Goal: Task Accomplishment & Management: Use online tool/utility

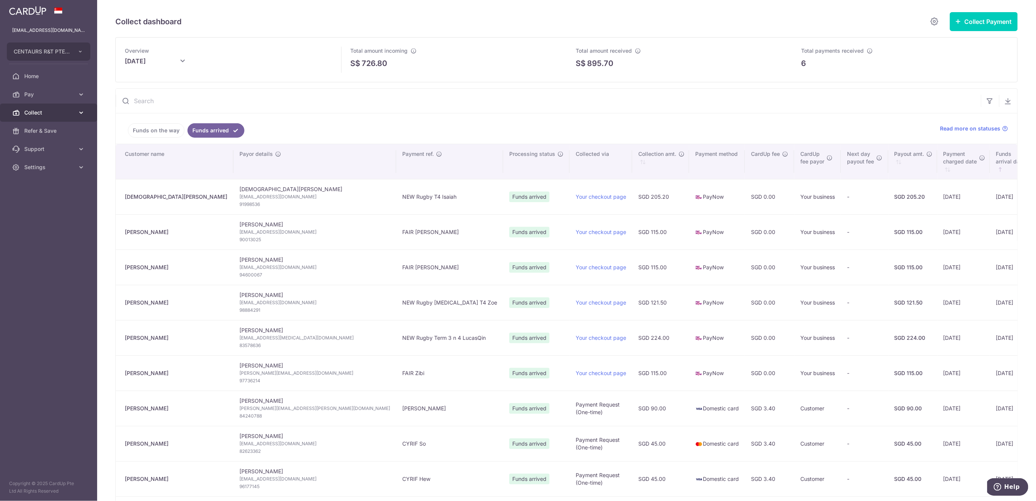
click at [46, 112] on span "Collect" at bounding box center [49, 113] width 50 height 8
click at [48, 167] on span "Payment Requests" at bounding box center [49, 168] width 50 height 8
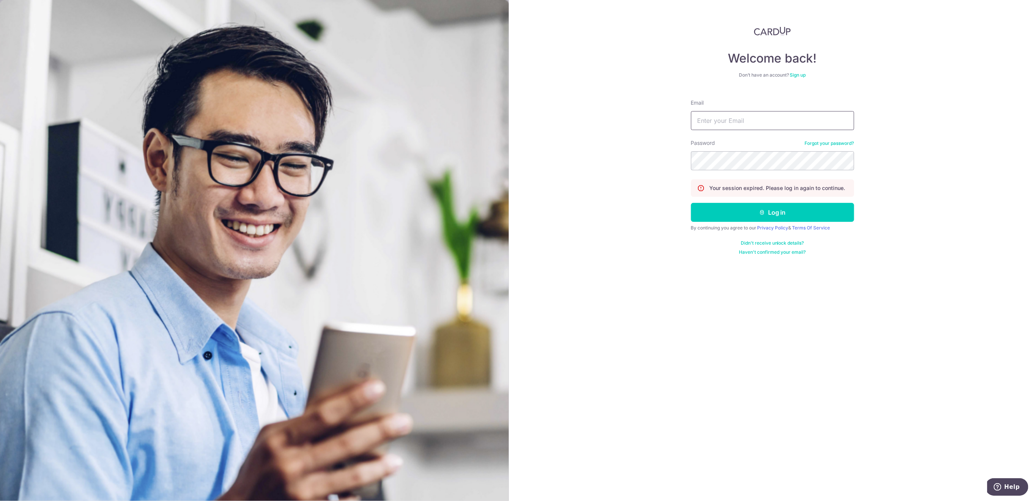
click at [741, 120] on input "Email" at bounding box center [772, 120] width 163 height 19
type input "[EMAIL_ADDRESS][DOMAIN_NAME]"
click at [763, 206] on button "Log in" at bounding box center [772, 212] width 163 height 19
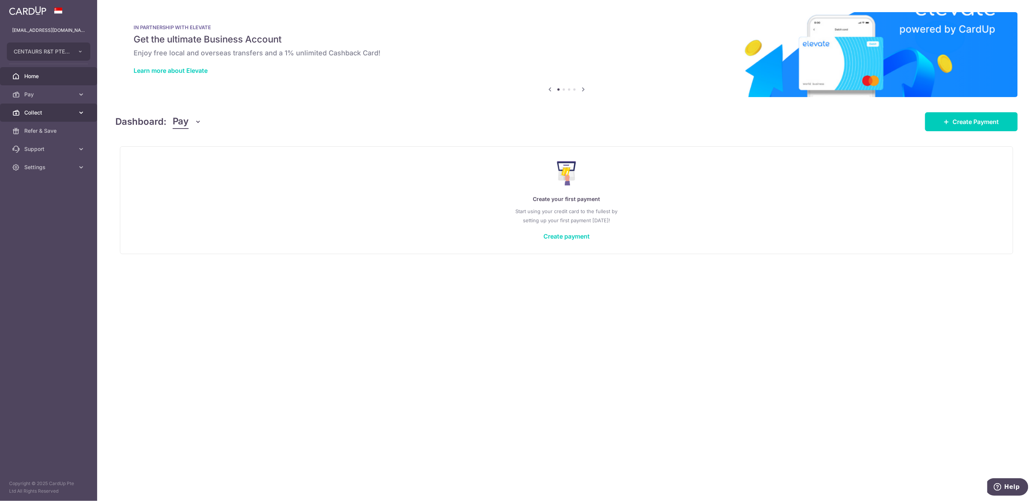
click at [49, 114] on span "Collect" at bounding box center [49, 113] width 50 height 8
click at [58, 170] on span "Payment Requests" at bounding box center [49, 168] width 50 height 8
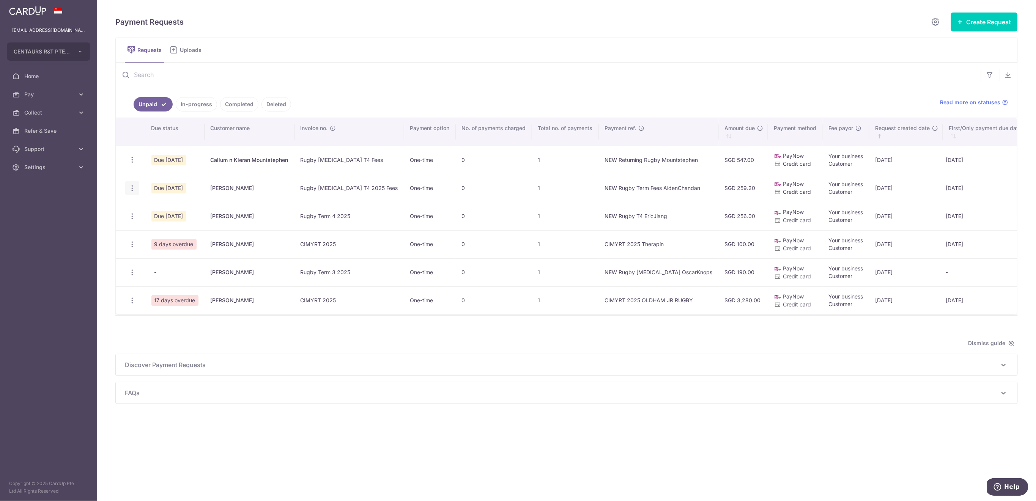
click at [134, 186] on icon "button" at bounding box center [132, 188] width 8 height 8
click at [159, 229] on span "Delete Request" at bounding box center [171, 227] width 48 height 9
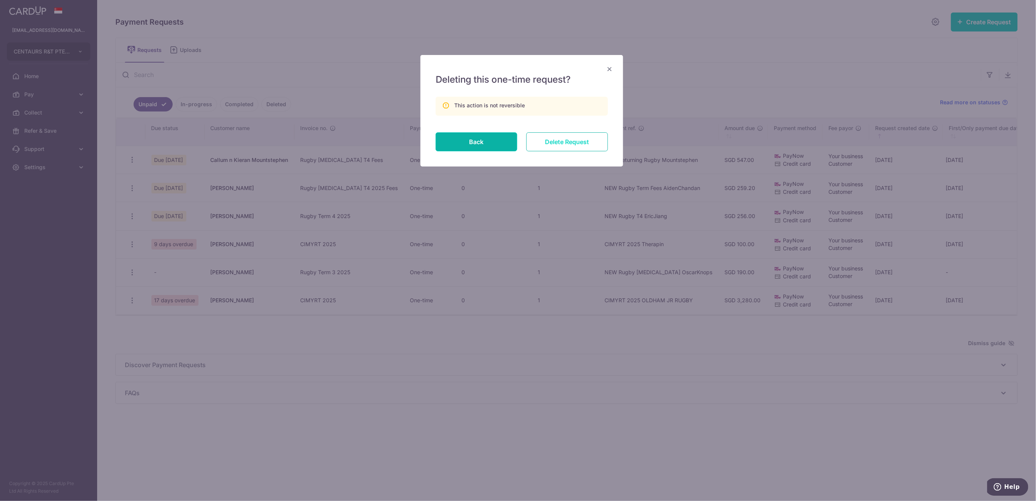
click at [569, 143] on input "Delete Request" at bounding box center [567, 141] width 82 height 19
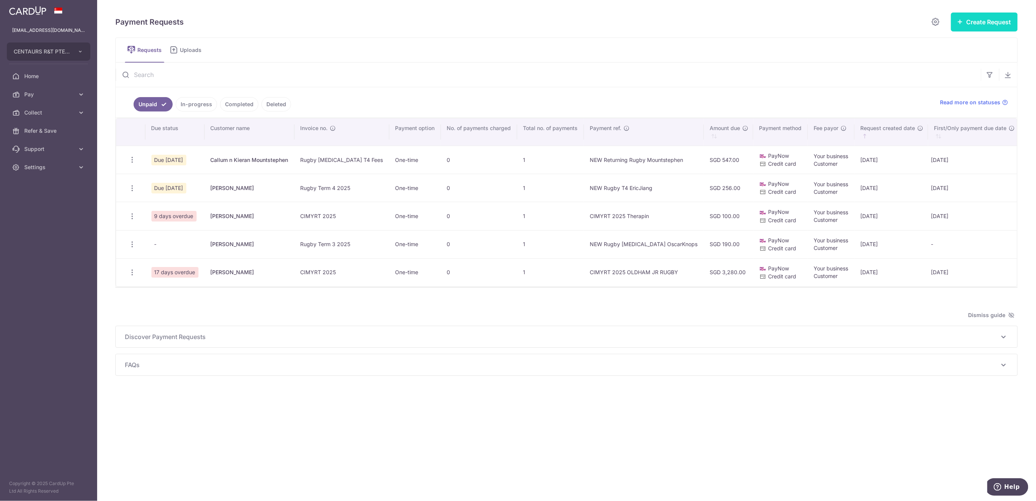
click at [972, 26] on button "Create Request" at bounding box center [984, 22] width 67 height 19
click at [952, 64] on span "Multiple Requests" at bounding box center [972, 63] width 78 height 9
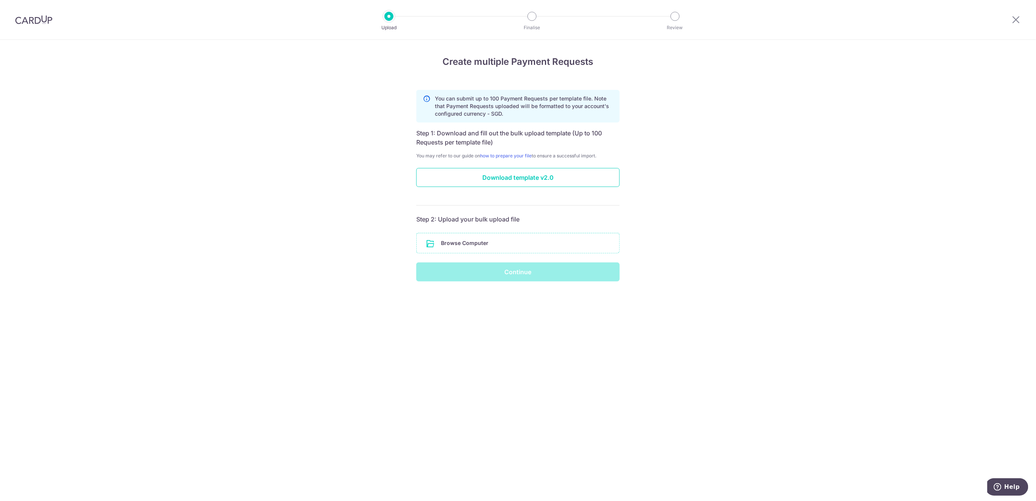
click at [530, 245] on input "file" at bounding box center [518, 243] width 203 height 20
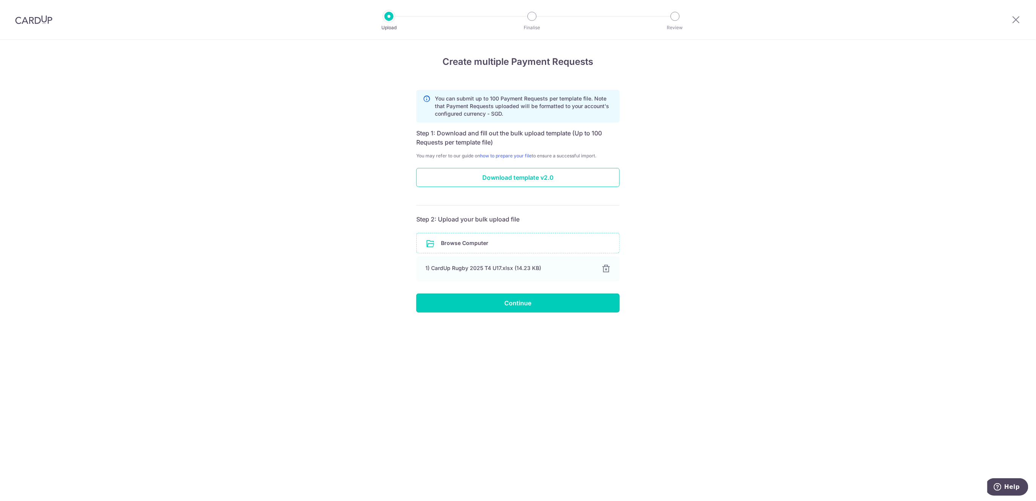
drag, startPoint x: 506, startPoint y: 304, endPoint x: 663, endPoint y: 312, distance: 156.6
click at [507, 304] on input "Continue" at bounding box center [517, 303] width 203 height 19
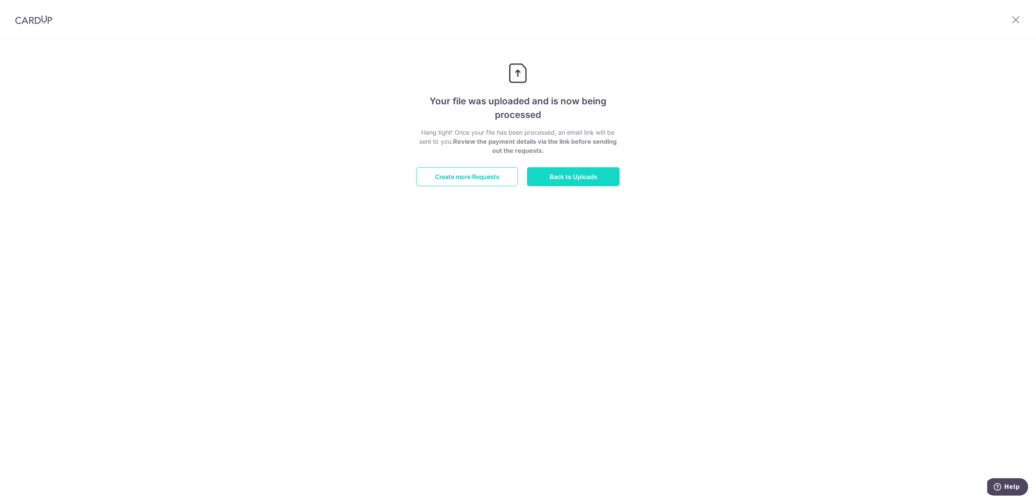
click at [586, 176] on link "Back to Uploads" at bounding box center [573, 176] width 93 height 19
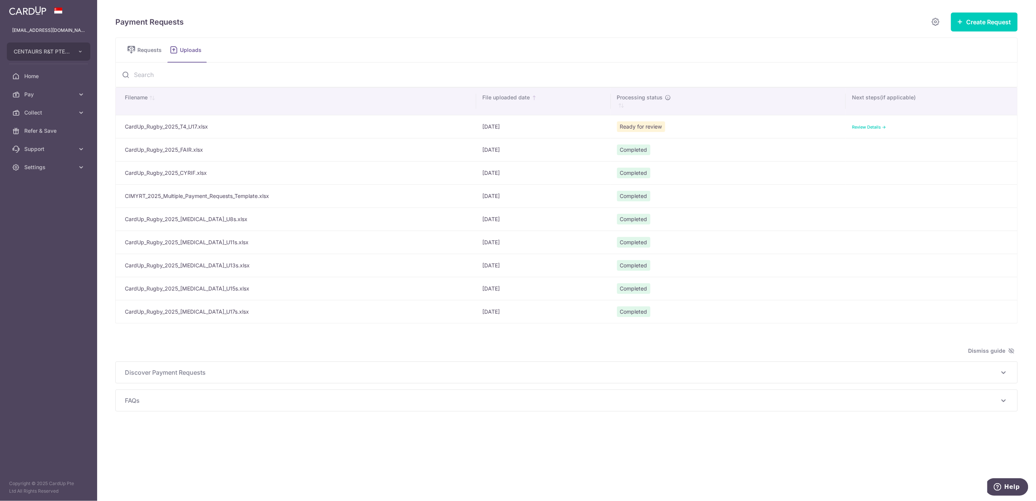
click at [863, 125] on link "Review Details ->" at bounding box center [869, 126] width 34 height 5
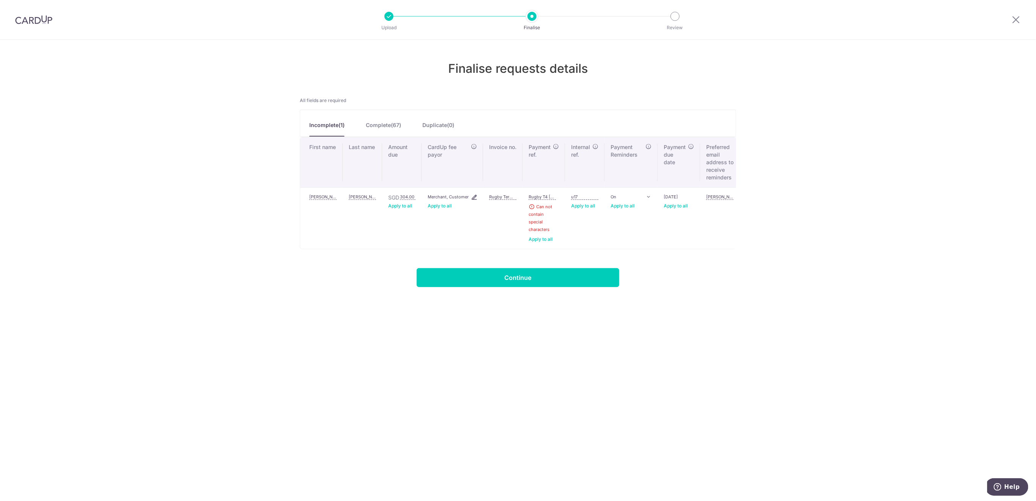
click at [371, 197] on input "O'Connell" at bounding box center [362, 197] width 27 height 6
click at [354, 198] on input "O'Connell" at bounding box center [362, 197] width 27 height 6
type input "OConnell"
click at [545, 241] on link "Apply to all" at bounding box center [541, 239] width 24 height 6
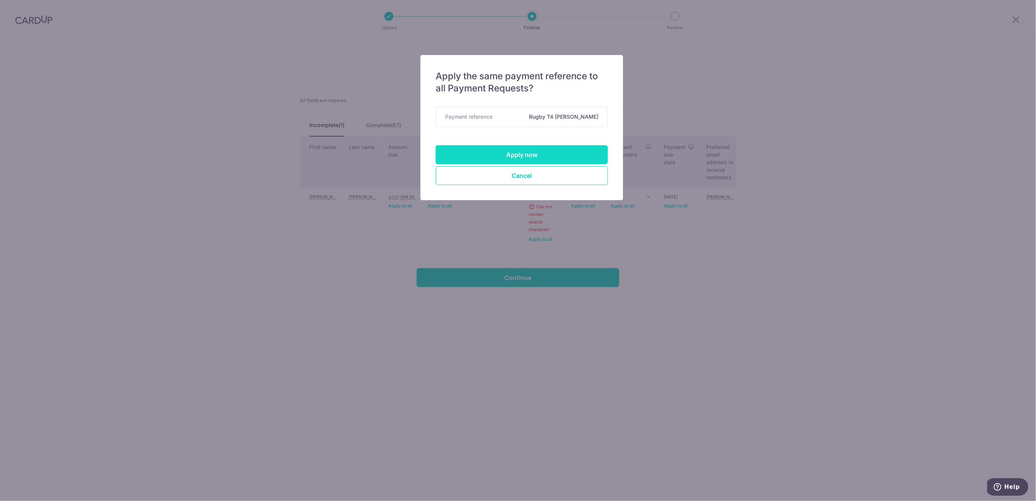
click at [594, 157] on button "Apply now" at bounding box center [522, 154] width 172 height 19
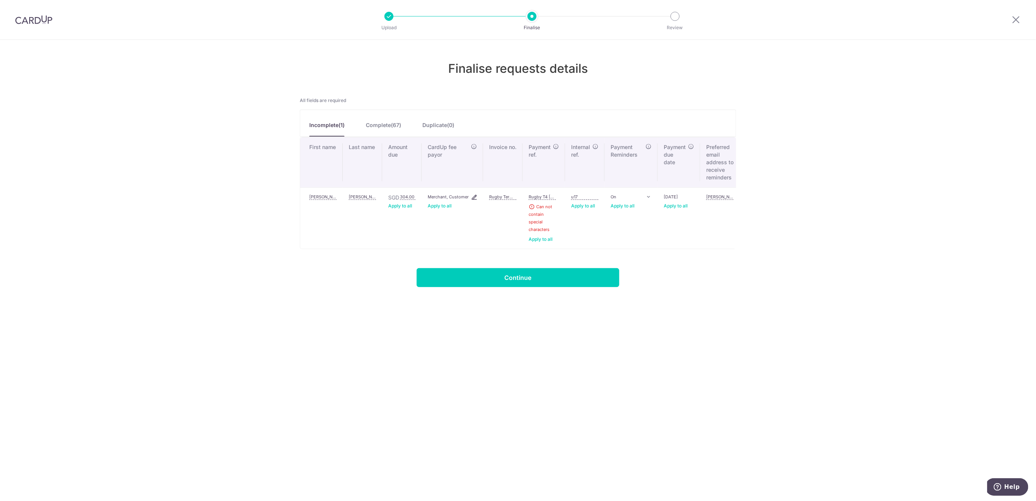
click at [548, 197] on input "Rugby T4 O'Connell" at bounding box center [542, 197] width 27 height 6
drag, startPoint x: 553, startPoint y: 198, endPoint x: 567, endPoint y: 203, distance: 14.8
click at [554, 198] on input "Rugby T4 O'Connell" at bounding box center [542, 197] width 27 height 6
click at [546, 238] on link "Apply to all" at bounding box center [541, 239] width 24 height 6
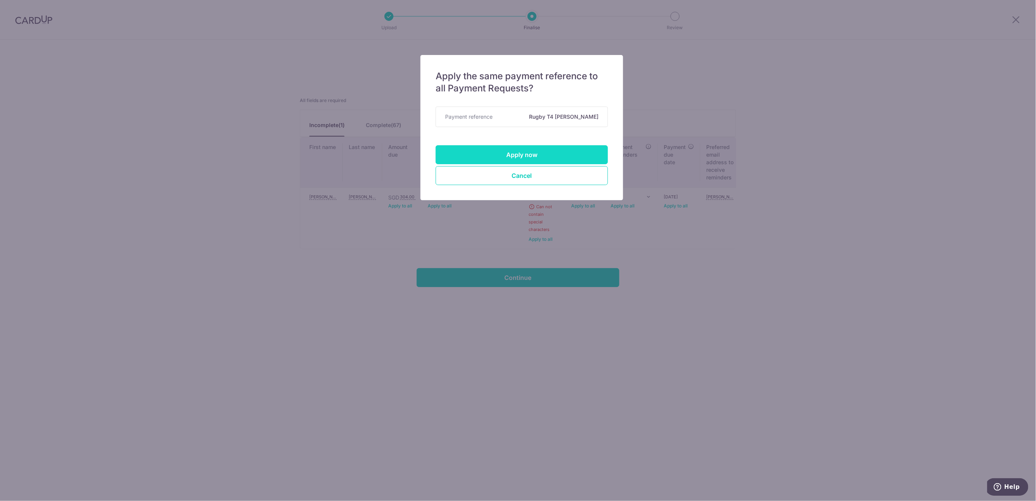
click at [580, 152] on button "Apply now" at bounding box center [522, 154] width 172 height 19
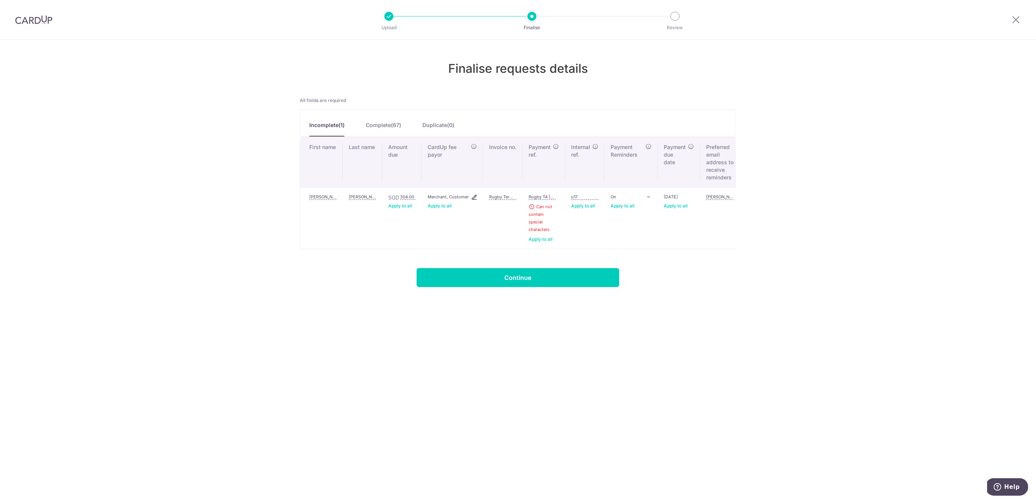
drag, startPoint x: 548, startPoint y: 195, endPoint x: 552, endPoint y: 198, distance: 4.6
click at [549, 194] on input "Rugby T4 OConnell" at bounding box center [542, 197] width 27 height 6
type input "Rugby T4 Patrick"
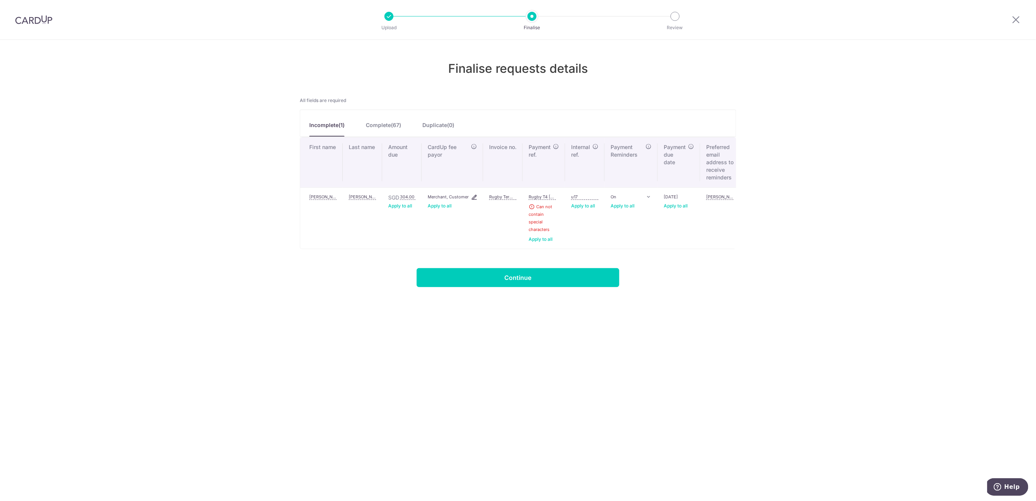
click at [545, 239] on link "Apply to all" at bounding box center [541, 239] width 24 height 6
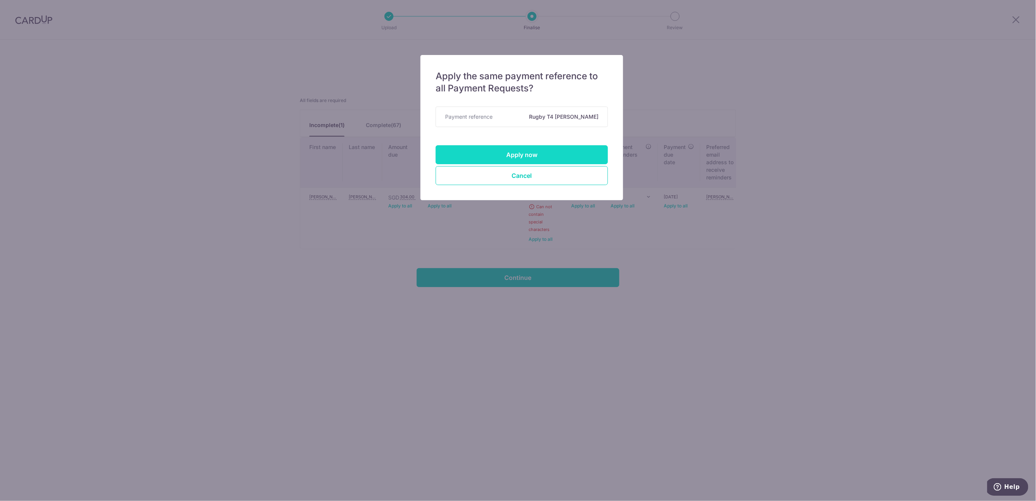
click at [562, 154] on button "Apply now" at bounding box center [522, 154] width 172 height 19
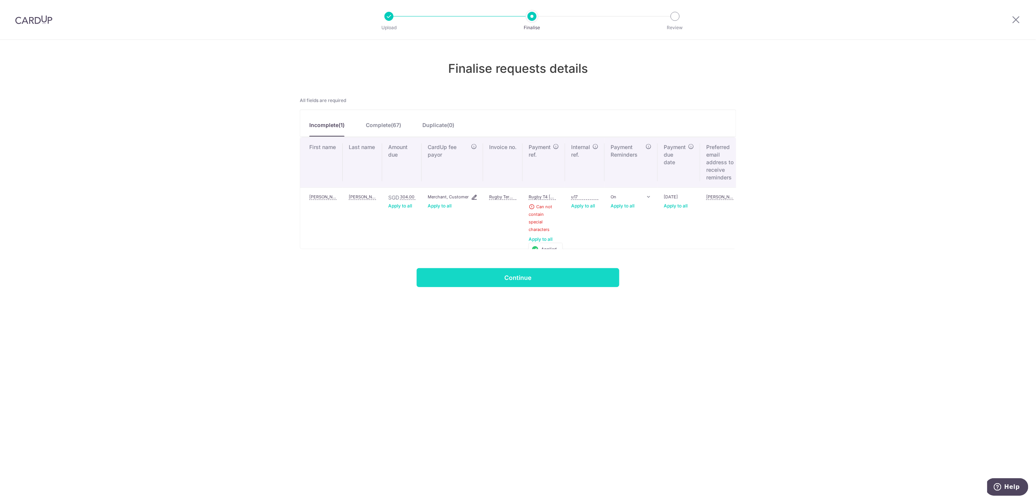
click at [535, 287] on input "Continue" at bounding box center [518, 277] width 203 height 19
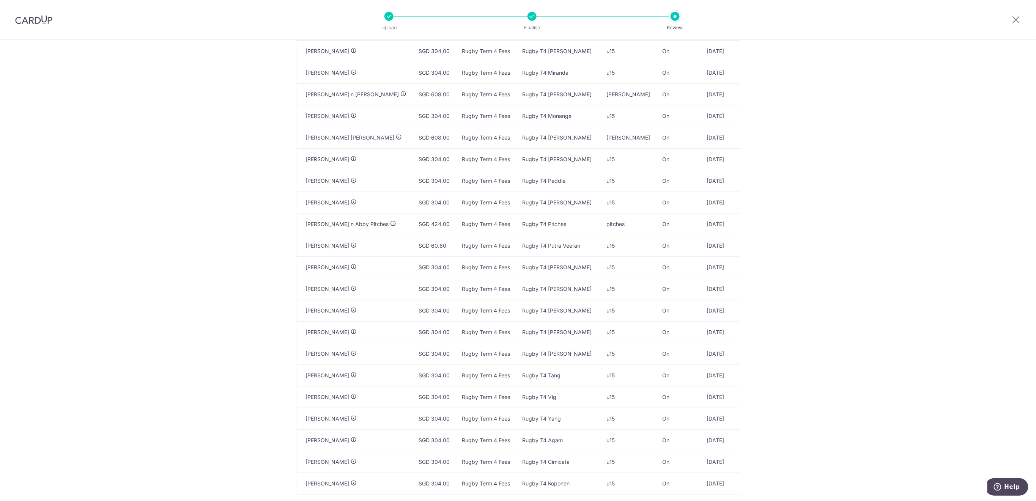
scroll to position [1175, 0]
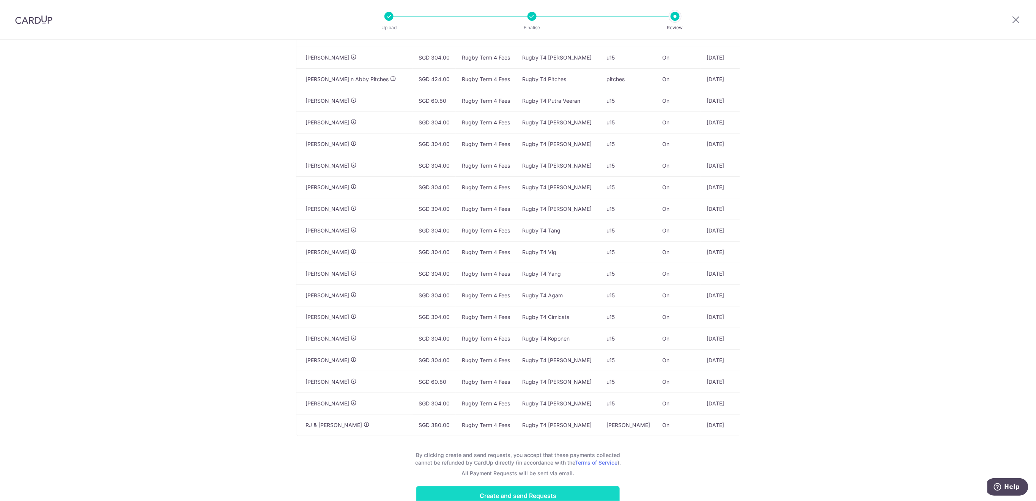
click at [606, 491] on input "Create and send Requests" at bounding box center [517, 496] width 203 height 19
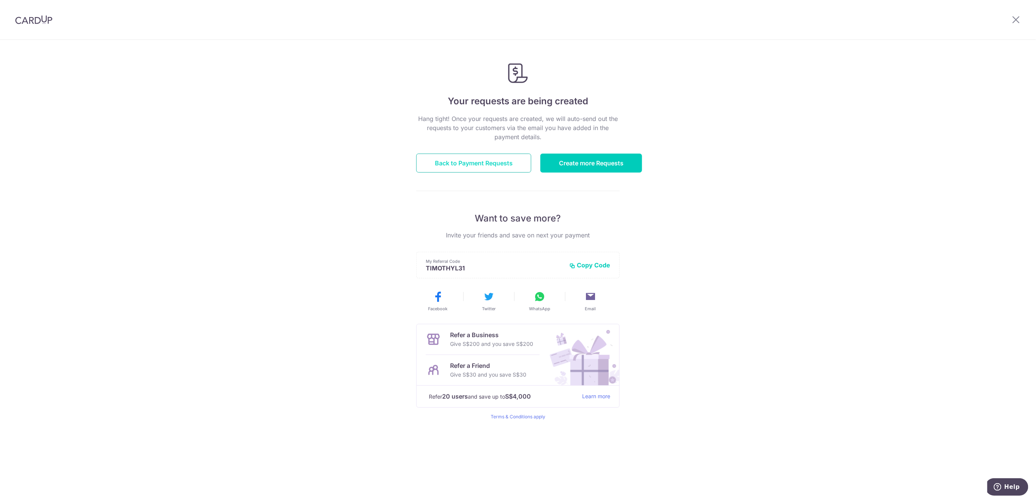
click at [487, 161] on link "Back to Payment Requests" at bounding box center [473, 163] width 115 height 19
